Goal: Task Accomplishment & Management: Complete application form

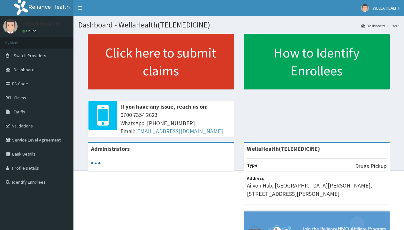
click at [161, 62] on link "Click here to submit claims" at bounding box center [161, 62] width 146 height 56
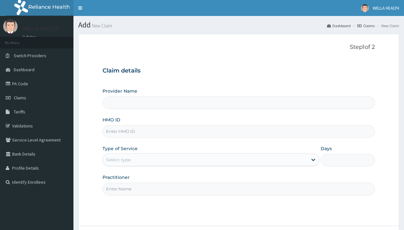
type input "WellaHealth(TELEMEDICINE)"
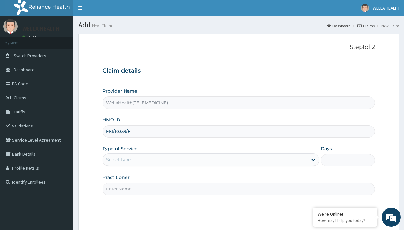
type input "EKI/10339/E"
type input "WellaHealth"
click at [118, 160] on div "Select type" at bounding box center [118, 159] width 25 height 6
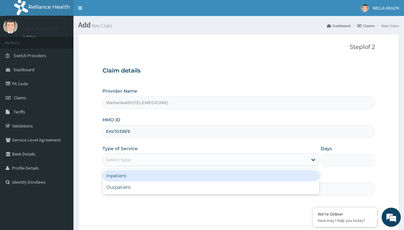
click at [211, 187] on div "Outpatient" at bounding box center [210, 186] width 217 height 11
type input "1"
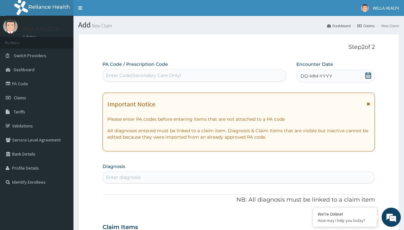
scroll to position [53, 0]
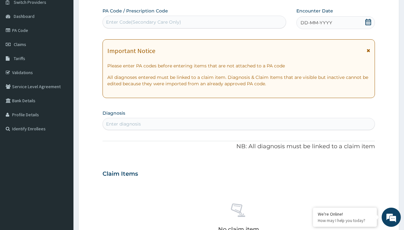
click at [316, 23] on span "DD-MM-YYYY" at bounding box center [316, 22] width 32 height 6
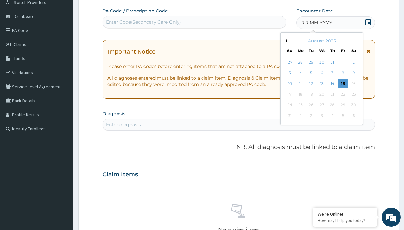
click at [285, 41] on button "Previous Month" at bounding box center [285, 40] width 3 height 3
click at [300, 83] on div "14" at bounding box center [301, 84] width 10 height 10
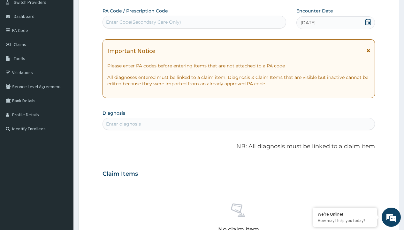
click at [143, 22] on div "Enter Code(Secondary Care Only)" at bounding box center [143, 22] width 75 height 6
type input "PR/926DA70F"
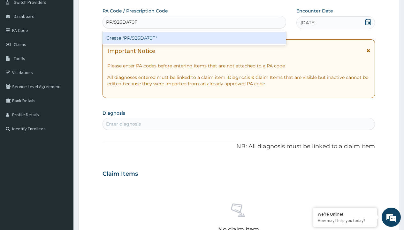
click at [194, 38] on div "Create "PR/926DA70F"" at bounding box center [193, 37] width 183 height 11
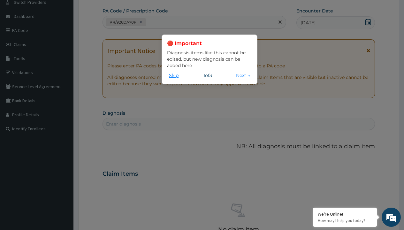
click at [174, 75] on button "Skip" at bounding box center [173, 75] width 13 height 7
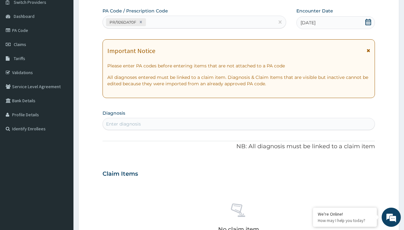
click at [123, 124] on div "Enter diagnosis" at bounding box center [123, 124] width 35 height 6
type input "prescription collected"
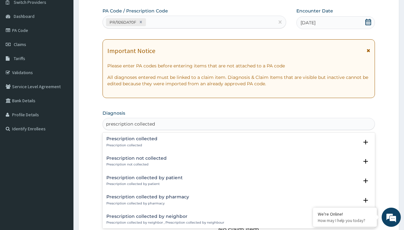
click at [131, 145] on p "Prescription collected" at bounding box center [131, 145] width 51 height 4
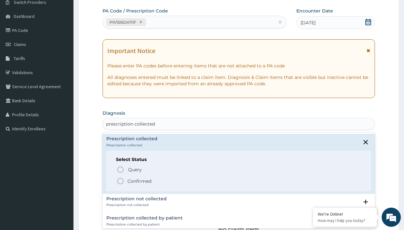
click at [139, 181] on p "Confirmed" at bounding box center [139, 181] width 24 height 6
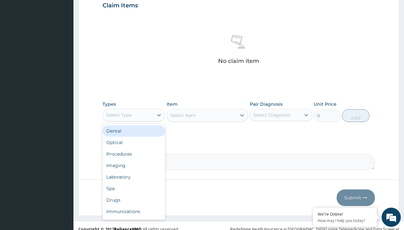
type input "procedures"
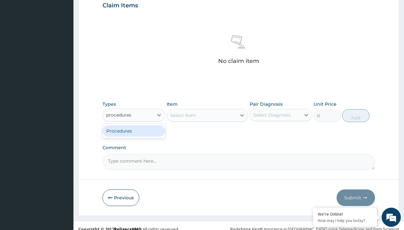
click at [134, 131] on div "Procedures" at bounding box center [133, 130] width 63 height 11
click at [183, 115] on div "Select Item" at bounding box center [183, 115] width 26 height 6
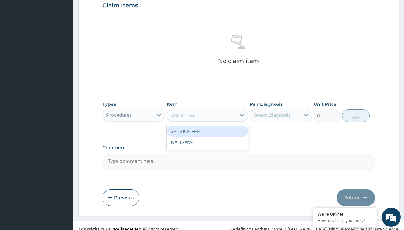
type input "service fee"
click at [207, 131] on div "SERVICE FEE" at bounding box center [208, 130] width 82 height 11
type input "100"
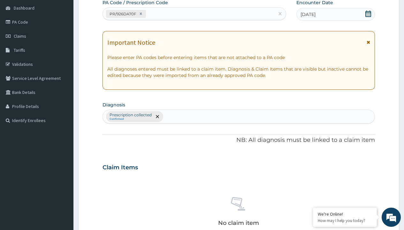
type input "prescription collected"
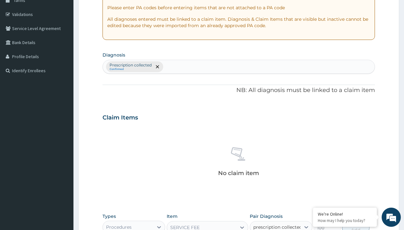
checkbox input "true"
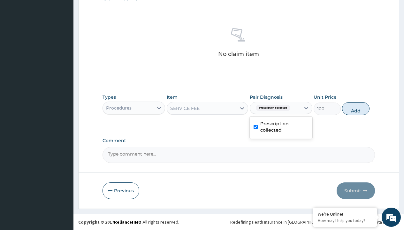
click at [356, 108] on button "Add" at bounding box center [355, 108] width 27 height 13
type input "0"
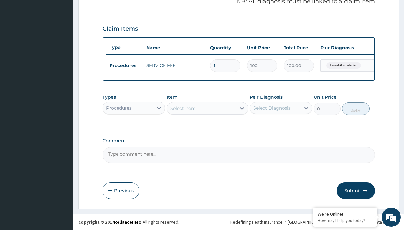
scroll to position [205, 0]
click at [119, 108] on div "Procedures" at bounding box center [119, 108] width 26 height 6
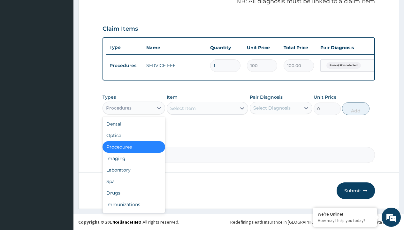
type input "drugs"
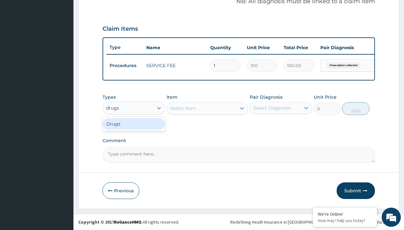
click at [134, 124] on div "Drugs" at bounding box center [133, 123] width 63 height 11
click at [183, 108] on div "Select Item" at bounding box center [208, 108] width 82 height 13
type input "[MEDICAL_DATA] suspension branded"
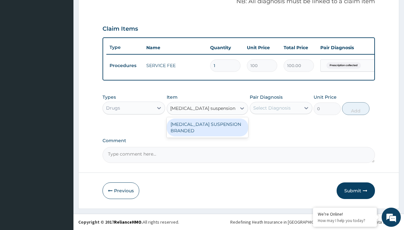
click at [207, 127] on div "[MEDICAL_DATA] SUSPENSION BRANDED" at bounding box center [208, 127] width 82 height 18
type input "5890"
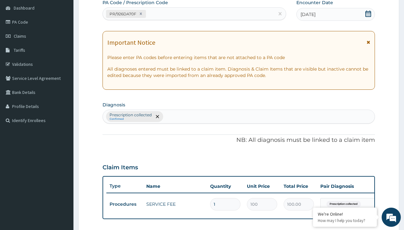
type input "prescription collected"
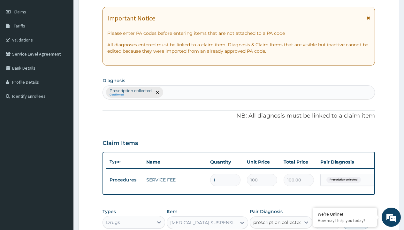
checkbox input "true"
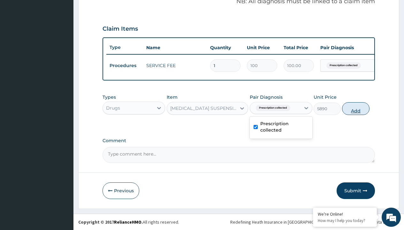
click at [356, 108] on button "Add" at bounding box center [355, 108] width 27 height 13
type input "0"
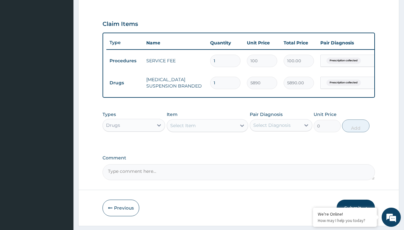
click at [124, 83] on td "Drugs" at bounding box center [124, 83] width 37 height 12
type input "drugs"
click at [134, 146] on div "Drugs" at bounding box center [133, 140] width 63 height 11
click at [183, 129] on div "Select Item" at bounding box center [183, 125] width 26 height 6
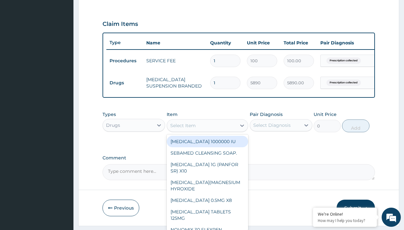
type input "[MEDICAL_DATA] syrup emzor/[PERSON_NAME]"
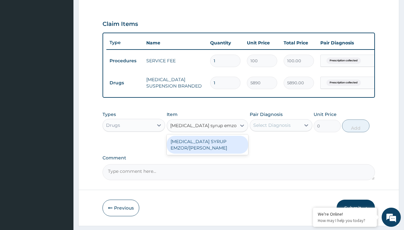
click at [207, 149] on div "[MEDICAL_DATA] SYRUP EMZOR/[PERSON_NAME]" at bounding box center [208, 145] width 82 height 18
type input "1214.099975585938"
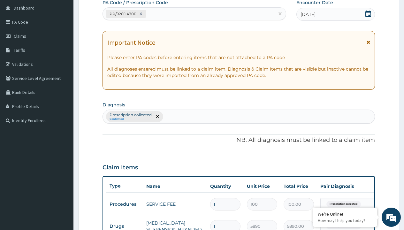
type input "prescription collected"
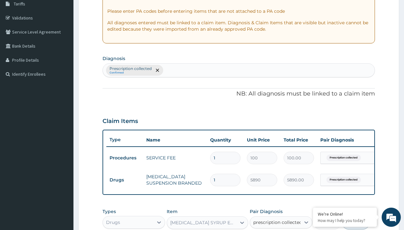
checkbox input "true"
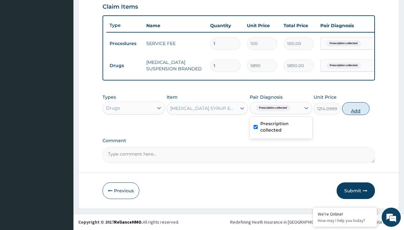
click at [356, 108] on button "Add" at bounding box center [355, 108] width 27 height 13
type input "0"
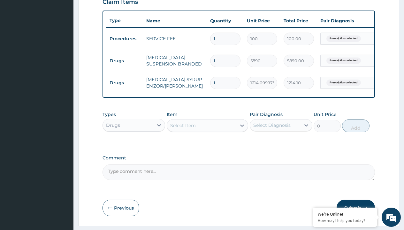
click at [124, 61] on td "Drugs" at bounding box center [124, 61] width 37 height 12
type input "drugs"
click at [134, 146] on div "Drugs" at bounding box center [133, 140] width 63 height 11
click at [183, 129] on div "Select Item" at bounding box center [183, 125] width 26 height 6
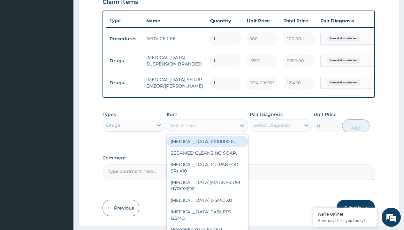
type input "[MEDICAL_DATA] syrup"
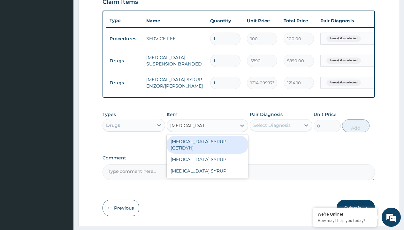
click at [207, 146] on div "[MEDICAL_DATA] SYRUP (CETIDYN)" at bounding box center [208, 145] width 82 height 18
type input "2200"
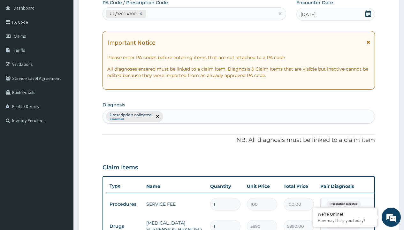
type input "prescription collected"
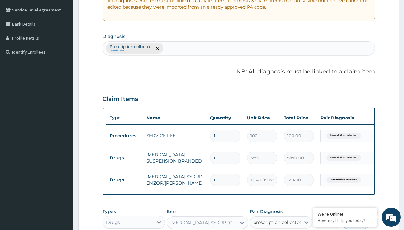
checkbox input "true"
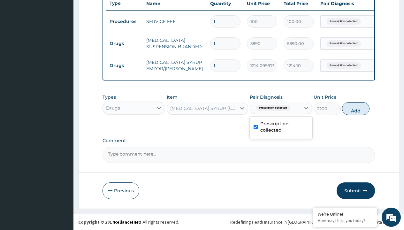
click at [356, 108] on button "Add" at bounding box center [355, 108] width 27 height 13
type input "0"
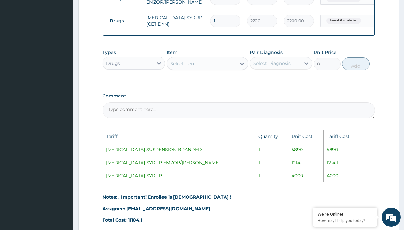
scroll to position [302, 0]
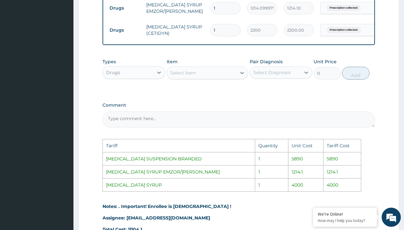
click at [213, 78] on div "Select Item" at bounding box center [202, 73] width 70 height 10
type input "ceti"
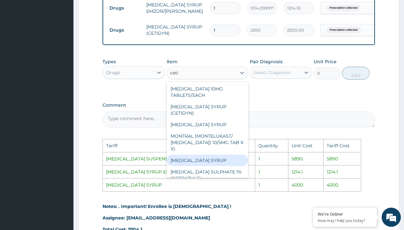
click at [213, 160] on div "[MEDICAL_DATA] SYRUP" at bounding box center [208, 159] width 82 height 11
type input "4000"
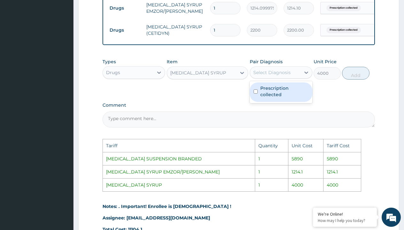
click at [284, 76] on div "Select Diagnosis" at bounding box center [271, 72] width 37 height 6
click at [289, 96] on label "Prescription collected" at bounding box center [284, 91] width 48 height 13
checkbox input "true"
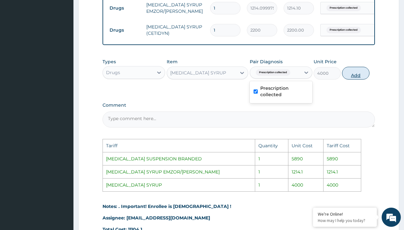
click at [360, 76] on button "Add" at bounding box center [355, 73] width 27 height 13
type input "0"
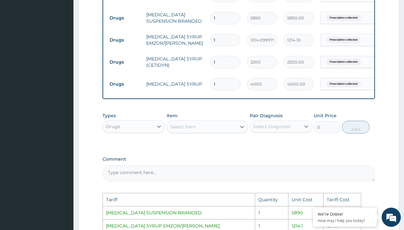
scroll to position [263, 0]
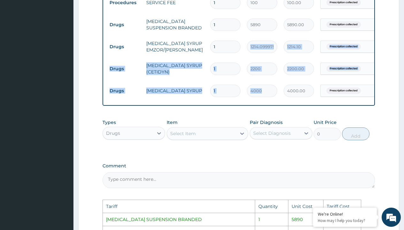
drag, startPoint x: 255, startPoint y: 55, endPoint x: 318, endPoint y: 82, distance: 68.6
click at [318, 82] on tbody "Procedures SERVICE FEE 1 100 100.00 Prescription collected Delete Drugs AMOXICI…" at bounding box center [262, 46] width 313 height 110
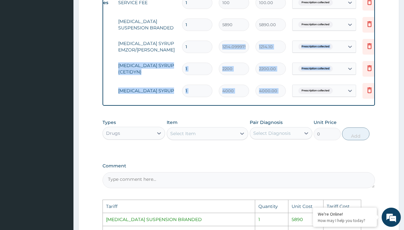
scroll to position [0, 48]
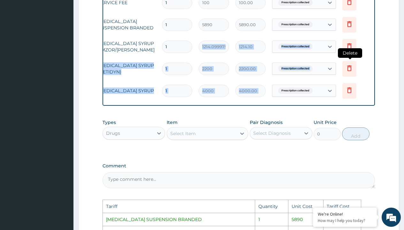
click at [348, 71] on icon at bounding box center [349, 68] width 4 height 6
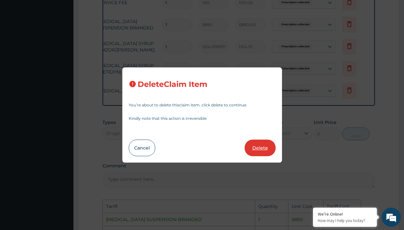
click at [266, 145] on button "Delete" at bounding box center [259, 147] width 31 height 17
type input "4000"
type input "4000.00"
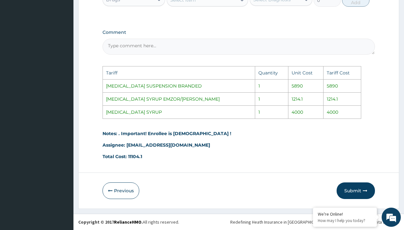
scroll to position [379, 0]
click at [354, 190] on button "Submit" at bounding box center [355, 190] width 38 height 17
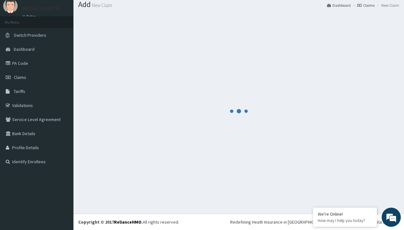
scroll to position [271, 0]
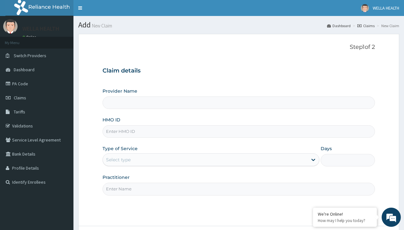
type input "WellaHealth(TELEMEDICINE)"
type input "FET/10142/C"
type input "WellaHealth"
click at [118, 160] on div "Select type" at bounding box center [118, 159] width 25 height 6
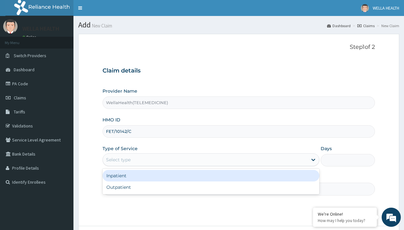
click at [211, 187] on div "Outpatient" at bounding box center [210, 186] width 217 height 11
type input "1"
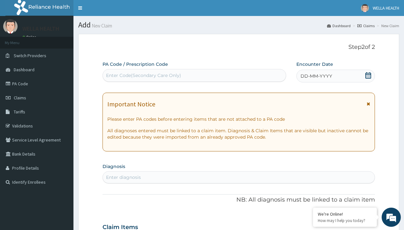
scroll to position [53, 0]
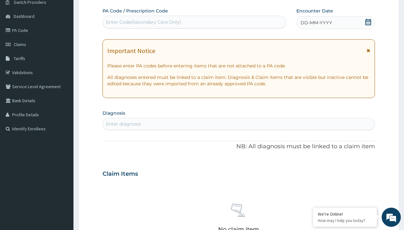
click at [316, 23] on span "DD-MM-YYYY" at bounding box center [316, 22] width 32 height 6
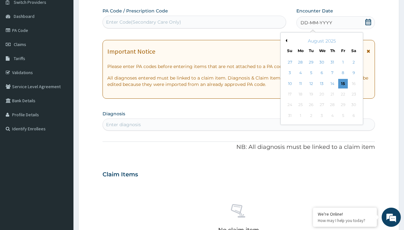
click at [285, 41] on button "Previous Month" at bounding box center [285, 40] width 3 height 3
click at [300, 83] on div "14" at bounding box center [301, 84] width 10 height 10
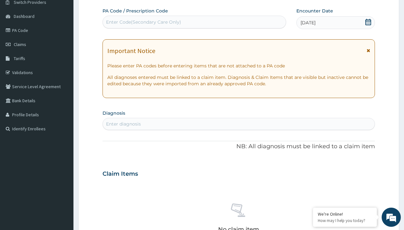
scroll to position [0, 0]
click at [143, 22] on div "Enter Code(Secondary Care Only)" at bounding box center [143, 22] width 75 height 6
type input "PR/6EC9A637"
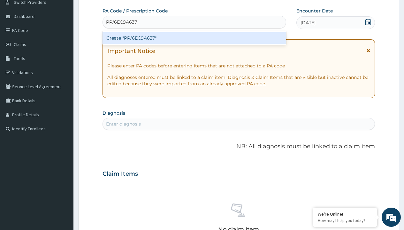
click at [194, 38] on div "Create "PR/6EC9A637"" at bounding box center [193, 37] width 183 height 11
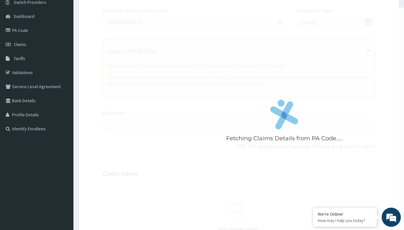
click at [123, 124] on div "Enter diagnosis" at bounding box center [123, 124] width 35 height 6
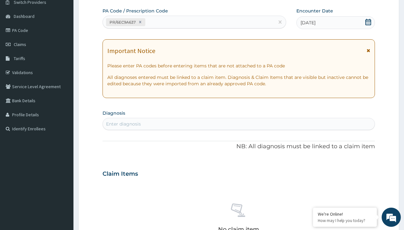
type input "prescription collected"
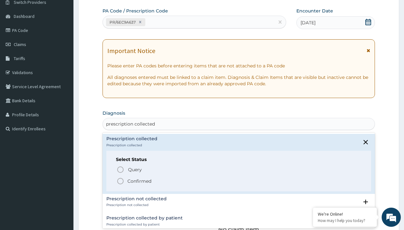
click at [139, 181] on p "Confirmed" at bounding box center [139, 181] width 24 height 6
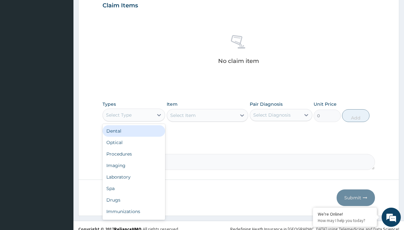
type input "procedures"
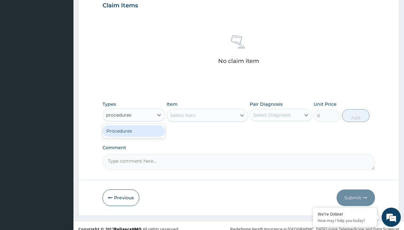
scroll to position [0, 0]
click at [134, 131] on div "Procedures" at bounding box center [133, 130] width 63 height 11
click at [183, 115] on div "Select Item" at bounding box center [183, 115] width 26 height 6
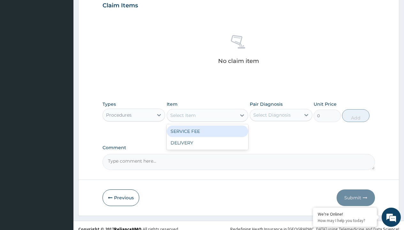
type input "service fee"
click at [207, 131] on div "SERVICE FEE" at bounding box center [208, 130] width 82 height 11
type input "100"
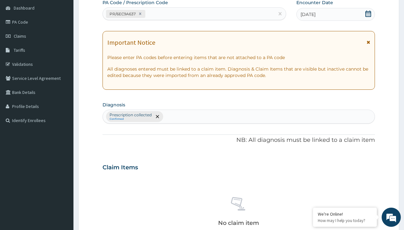
type input "prescription collected"
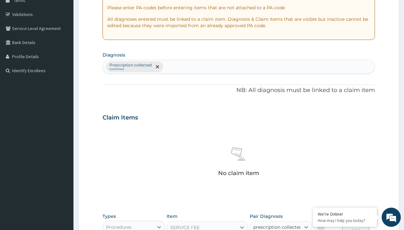
scroll to position [230, 0]
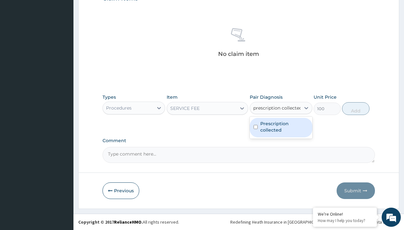
click at [281, 127] on label "Prescription collected" at bounding box center [284, 126] width 48 height 13
checkbox input "true"
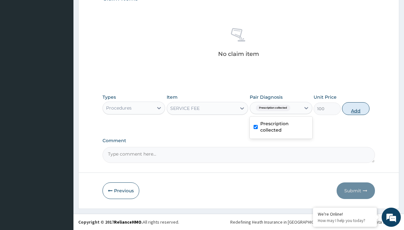
click at [356, 108] on button "Add" at bounding box center [355, 108] width 27 height 13
type input "0"
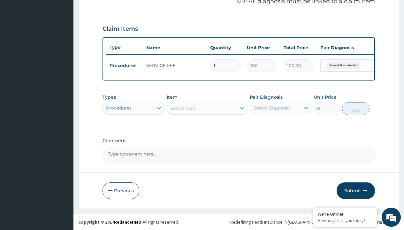
scroll to position [205, 0]
click at [119, 108] on div "Procedures" at bounding box center [119, 108] width 26 height 6
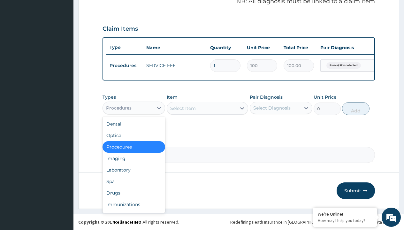
type input "drugs"
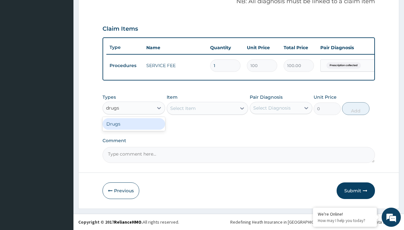
click at [134, 124] on div "Drugs" at bounding box center [133, 123] width 63 height 11
click at [183, 108] on div "Select Item" at bounding box center [208, 108] width 82 height 13
type input "[MEDICAL_DATA] suspension branded"
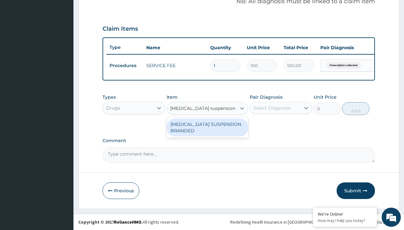
click at [207, 127] on div "[MEDICAL_DATA] SUSPENSION BRANDED" at bounding box center [208, 127] width 82 height 18
type input "5890"
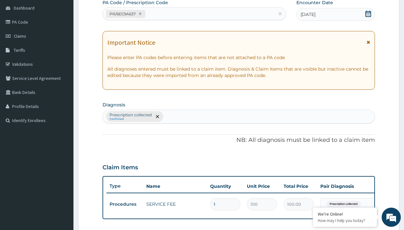
type input "prescription collected"
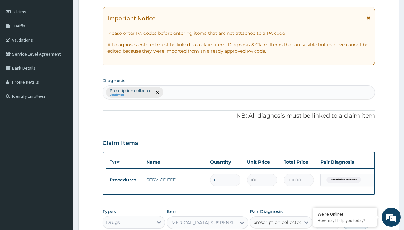
checkbox input "true"
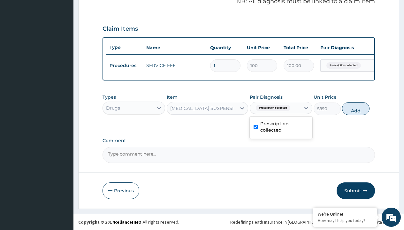
click at [356, 108] on button "Add" at bounding box center [355, 108] width 27 height 13
type input "0"
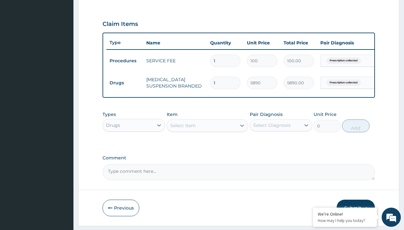
click at [124, 83] on td "Drugs" at bounding box center [124, 83] width 37 height 12
type input "drugs"
click at [134, 146] on div "Drugs" at bounding box center [133, 140] width 63 height 11
click at [183, 129] on div "Select Item" at bounding box center [183, 125] width 26 height 6
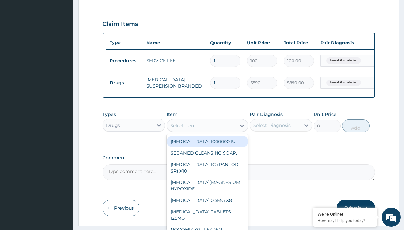
type input "[MEDICAL_DATA] syrup emzor/[PERSON_NAME]"
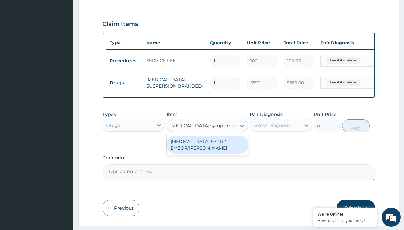
click at [207, 149] on div "[MEDICAL_DATA] SYRUP EMZOR/[PERSON_NAME]" at bounding box center [208, 145] width 82 height 18
type input "1214.099975585938"
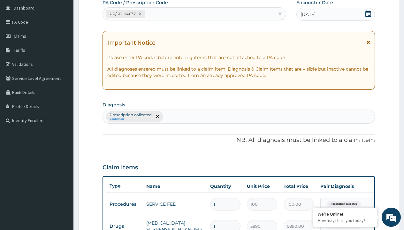
type input "prescription collected"
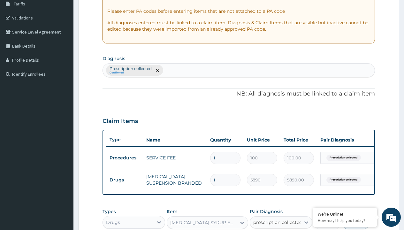
checkbox input "true"
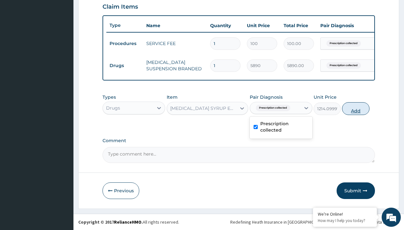
click at [356, 108] on button "Add" at bounding box center [355, 108] width 27 height 13
type input "0"
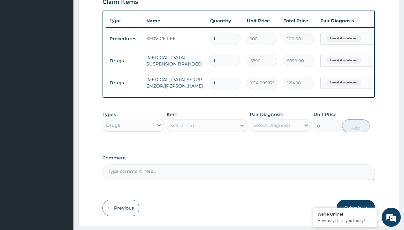
click at [124, 61] on td "Drugs" at bounding box center [124, 61] width 37 height 12
type input "drugs"
click at [134, 146] on div "Drugs" at bounding box center [133, 140] width 63 height 11
click at [183, 129] on div "Select Item" at bounding box center [183, 125] width 26 height 6
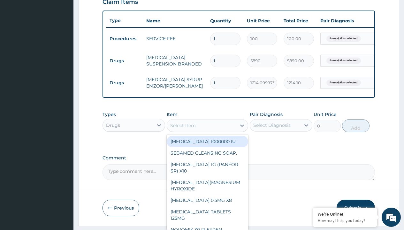
type input "[MEDICAL_DATA] syrup"
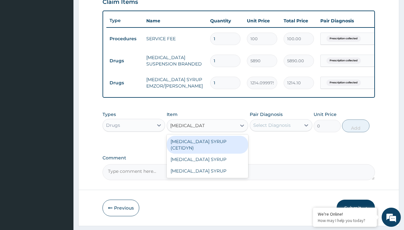
click at [207, 146] on div "[MEDICAL_DATA] SYRUP (CETIDYN)" at bounding box center [208, 145] width 82 height 18
type input "2200"
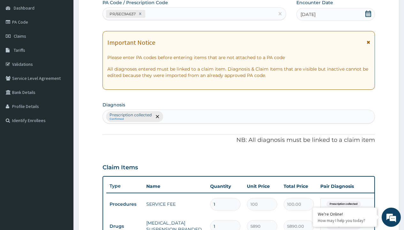
type input "prescription collected"
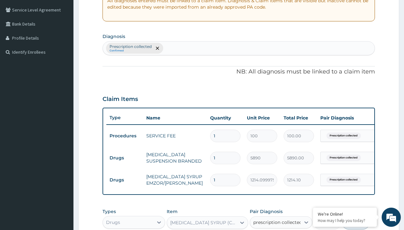
checkbox input "true"
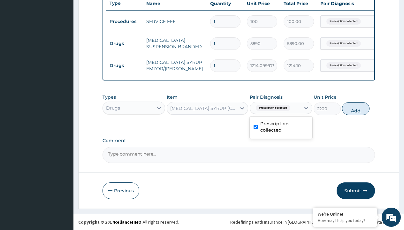
click at [356, 108] on button "Add" at bounding box center [355, 108] width 27 height 13
type input "0"
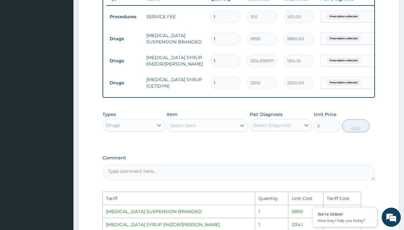
scroll to position [379, 0]
